Goal: Find specific page/section: Find specific page/section

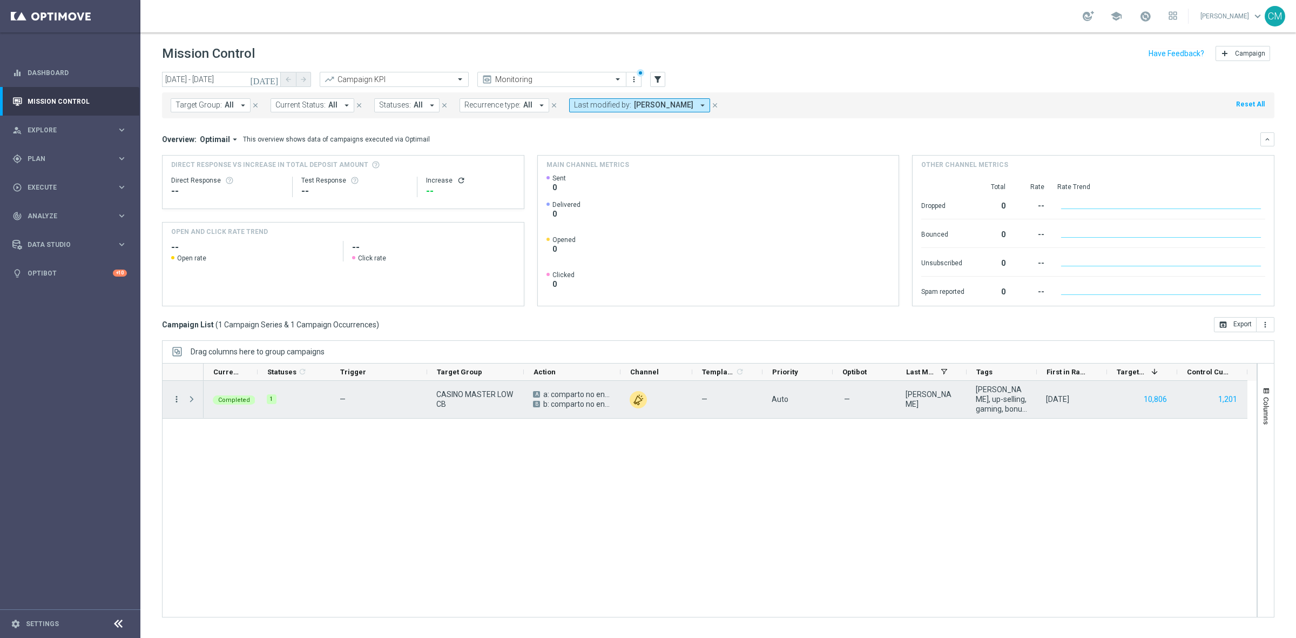
click at [177, 397] on icon "more_vert" at bounding box center [177, 399] width 10 height 10
click at [257, 464] on span "Go to Campaign Analysis" at bounding box center [236, 467] width 77 height 8
